Goal: Information Seeking & Learning: Learn about a topic

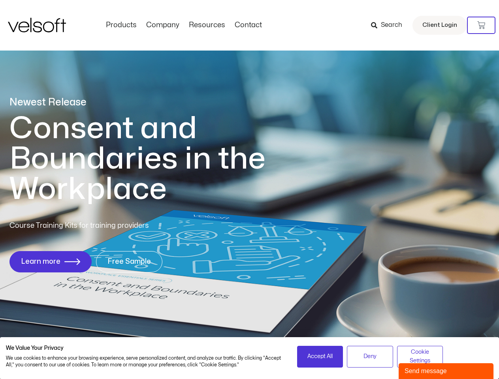
click at [249, 190] on h1 "Consent and Boundaries in the Workplace" at bounding box center [153, 158] width 288 height 91
click at [481, 25] on icon at bounding box center [481, 25] width 8 height 8
click at [320, 357] on span "Accept All" at bounding box center [319, 356] width 25 height 9
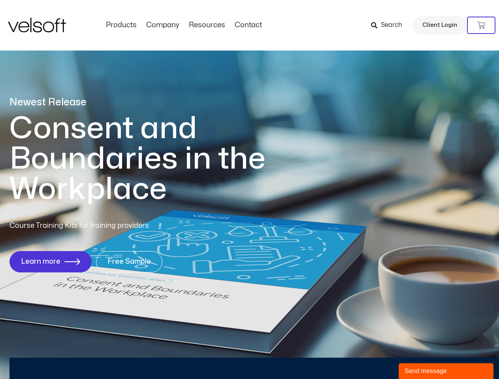
click at [370, 357] on div "Newest Release Consent and Boundaries in the Workplace Course Training Kits for…" at bounding box center [249, 189] width 499 height 384
click at [420, 357] on div "Newest Release Consent and Boundaries in the Workplace Course Training Kits for…" at bounding box center [249, 189] width 499 height 384
click at [446, 371] on div "Send message" at bounding box center [445, 371] width 83 height 9
